Goal: Task Accomplishment & Management: Complete application form

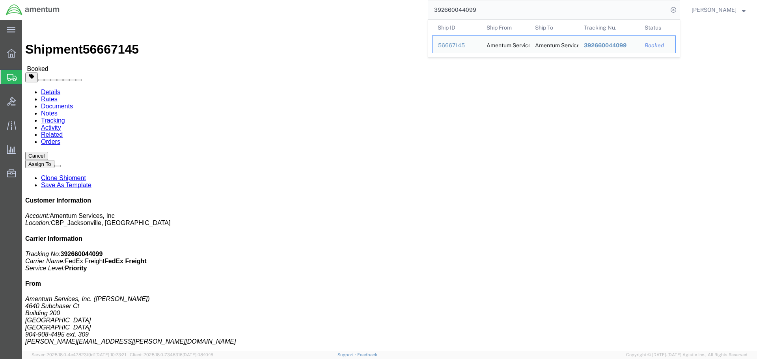
click at [0, 0] on span "Create Shipment" at bounding box center [0, 0] width 0 height 0
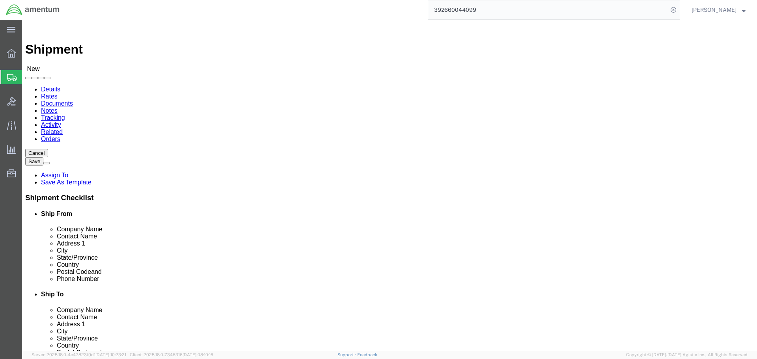
select select
select select "MYPROFILE"
select select "FL"
type input "EPR"
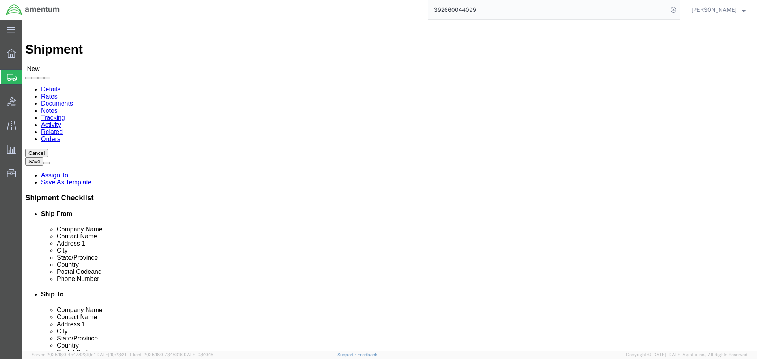
select select "49933"
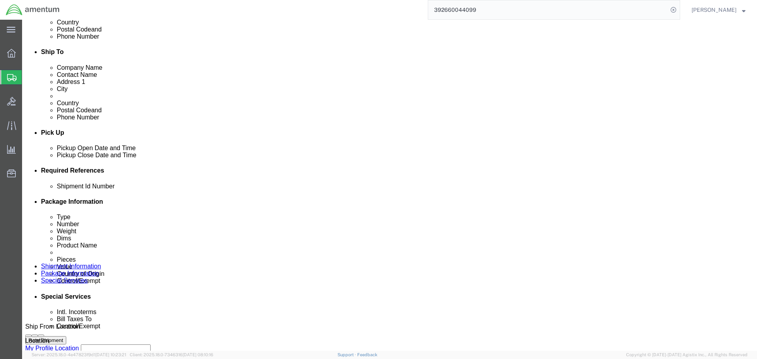
scroll to position [315, 0]
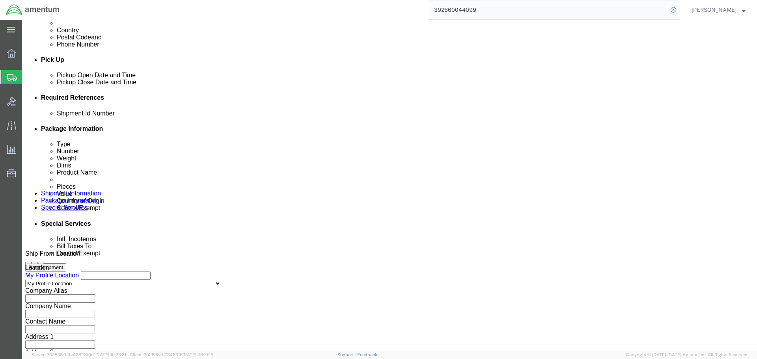
click input "text"
type input "I"
click input "IRi1716"
type input "IRi1716 TO EPR"
click button "Add reference"
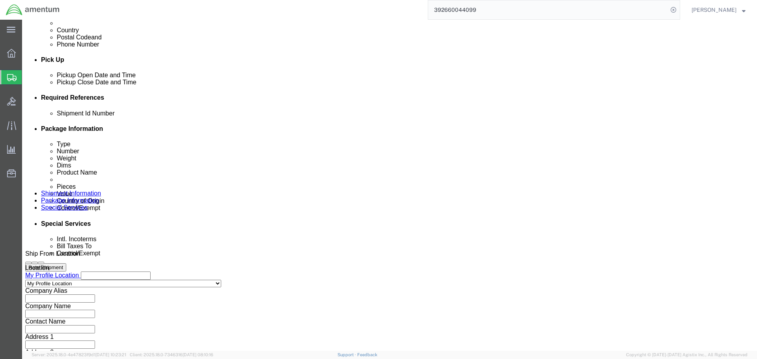
click button "Add reference"
click select "Select Account Type Activity ID Airline Appointment Number ASN Batch Request # …"
select select "PROJNUM"
click select "Select Account Type Activity ID Airline Appointment Number ASN Batch Request # …"
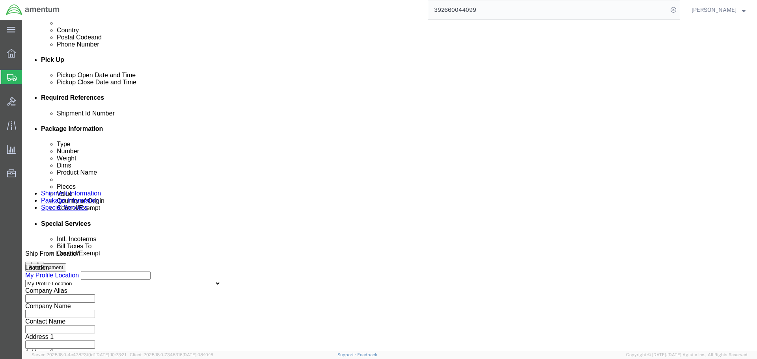
scroll to position [0, 13]
type input "6118.03.03.2219.000.SER.0000"
select select "DEPT"
type input "CBP"
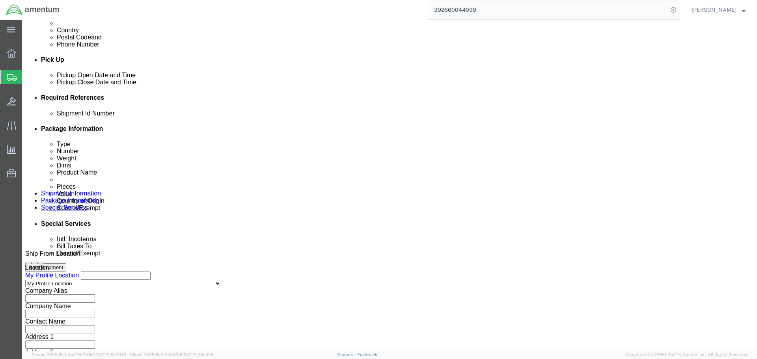
select select "CUSTREF"
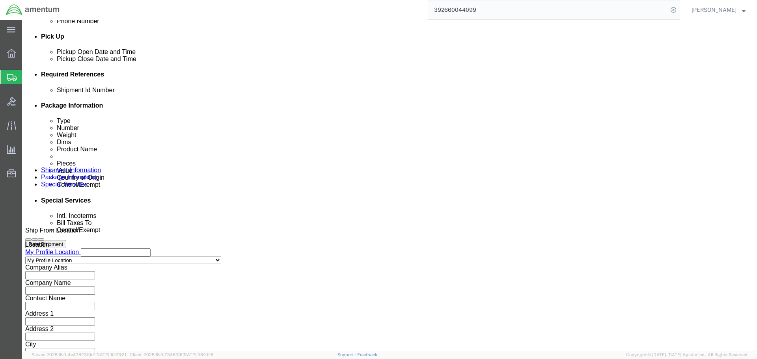
scroll to position [361, 0]
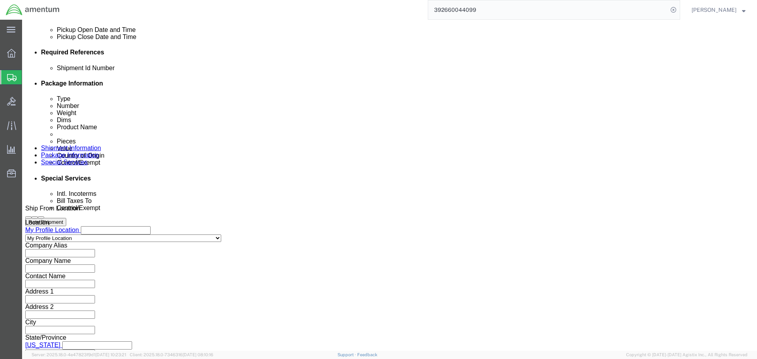
type input "MX-15HDi"
click button "Continue"
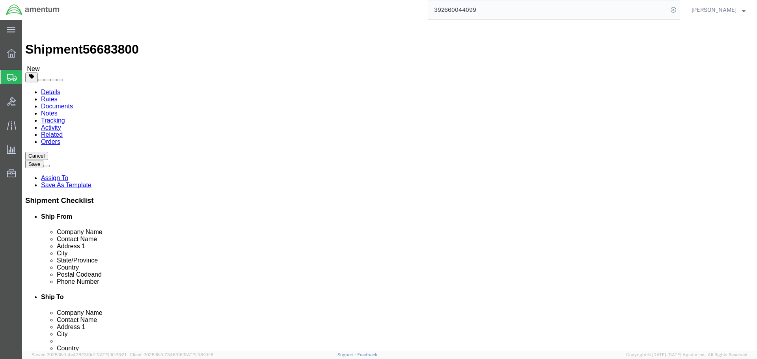
click input "text"
click select "Select BCK Boxes Bale(s) Basket(s) Bolt(s) Bottle(s) Buckets Bulk Bundle(s) Can…"
select select "PSNS"
click select "Select BCK Boxes Bale(s) Basket(s) Bolt(s) Bottle(s) Buckets Bulk Bundle(s) Can…"
click input "text"
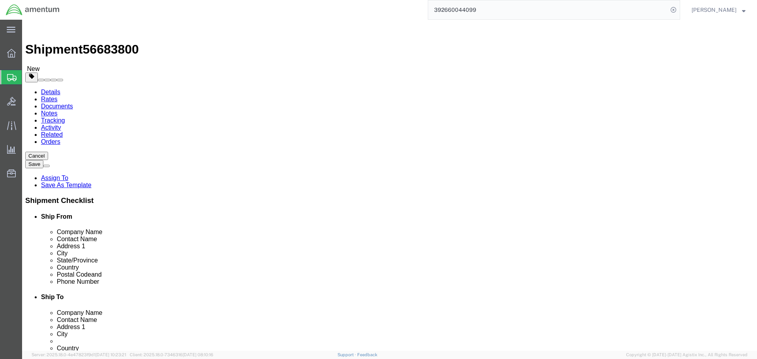
type input "31"
type input "34"
type input "240"
click link "Add Content"
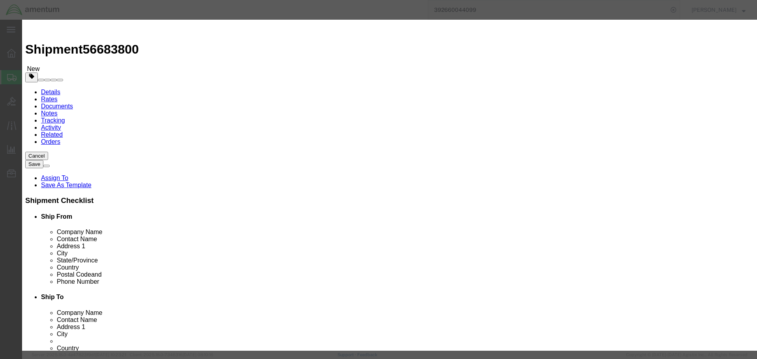
click input "text"
type input "MX15HDi"
type input "1"
type input "700000"
click select "Select 50 55 60 65 70 85 92.5 100 125 175 250 300 400"
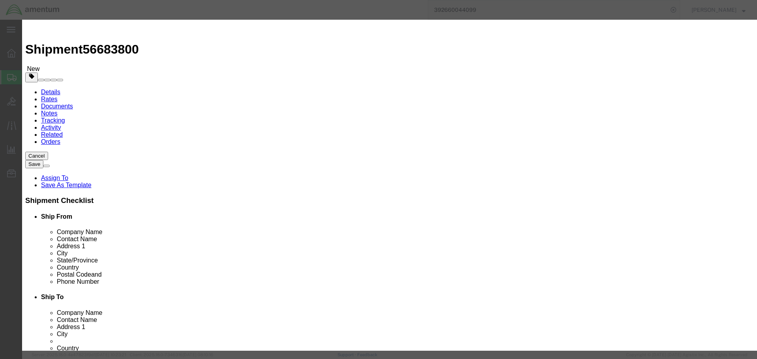
select select "92.5"
click select "Select 50 55 60 65 70 85 92.5 100 125 175 250 300 400"
click input "text"
click select "Select [GEOGRAPHIC_DATA] [GEOGRAPHIC_DATA] [GEOGRAPHIC_DATA] [GEOGRAPHIC_DATA] …"
select select "CA"
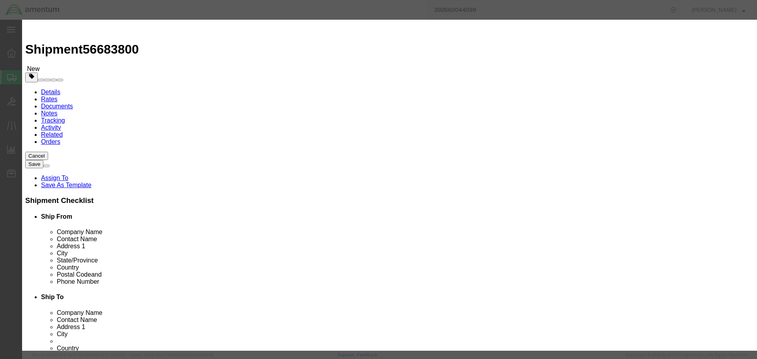
click select "Select [GEOGRAPHIC_DATA] [GEOGRAPHIC_DATA] [GEOGRAPHIC_DATA] [GEOGRAPHIC_DATA] …"
click input "text"
click textarea
type textarea "WESCAM INFRARED TURRET"
click input "text"
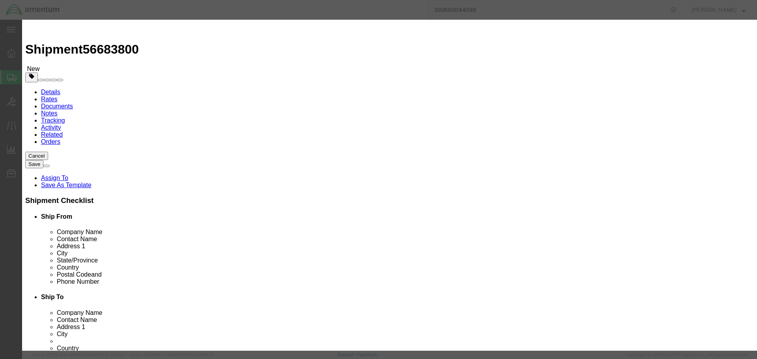
paste input "42580-198"
type input "42580-198"
click button "Save & Close"
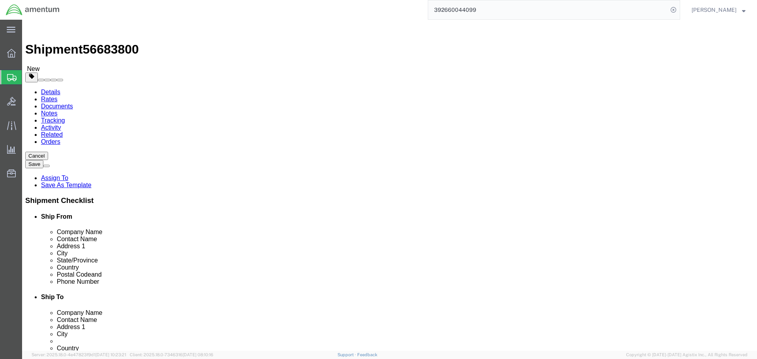
click dd "700000.00 USD"
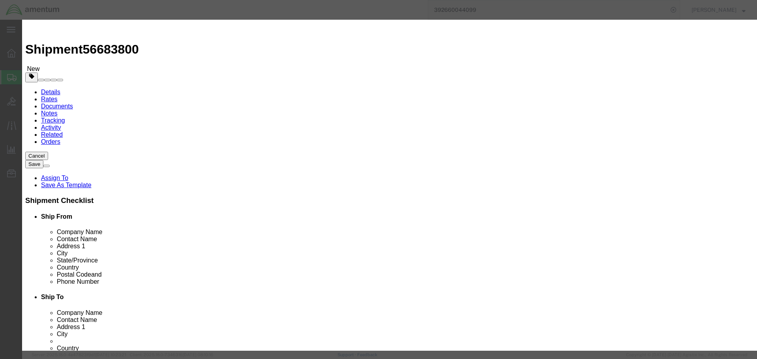
click input "text"
type input "IRi1716"
click button "Save & Close"
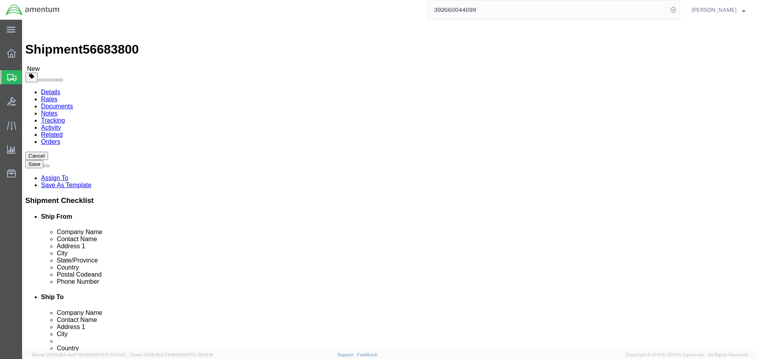
click button "Save"
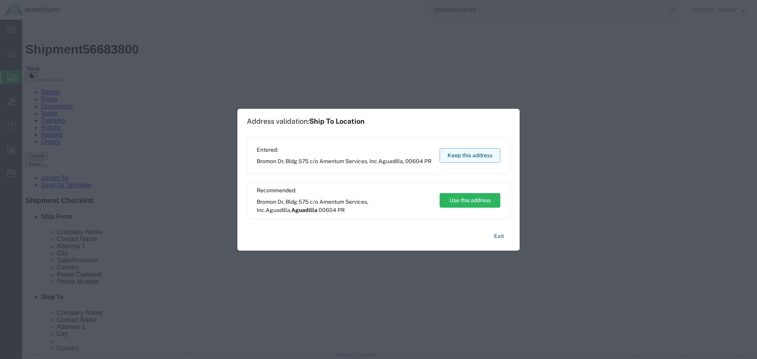
click at [460, 154] on button "Keep this address" at bounding box center [469, 155] width 61 height 15
